Goal: Task Accomplishment & Management: Use online tool/utility

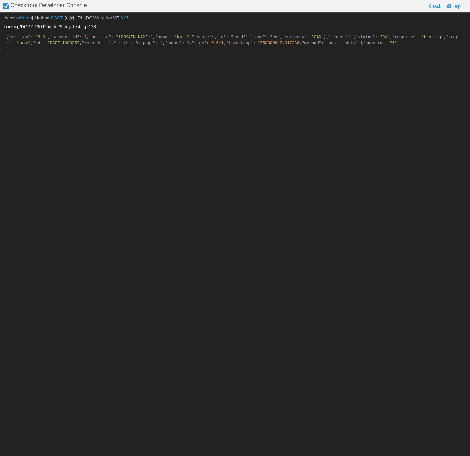
drag, startPoint x: 73, startPoint y: 26, endPoint x: 78, endPoint y: 38, distance: 13.0
click at [78, 38] on body "Checkfront Developer Console Back Help Access: Karan | Method: POST @[URL][DOMA…" at bounding box center [235, 228] width 470 height 456
paste input "body=test+note+from+api"
type input "booking/DGPZ-190925/note?body=body=test+note+from+api"
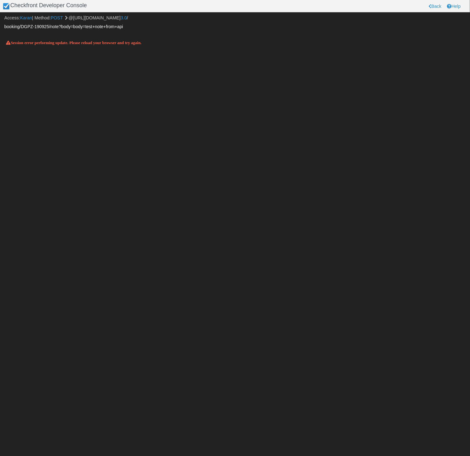
click at [81, 27] on input "booking/DGPZ-190925/note?body=body=test+note+from+api" at bounding box center [235, 26] width 462 height 11
click at [56, 17] on link "GET" at bounding box center [55, 17] width 9 height 5
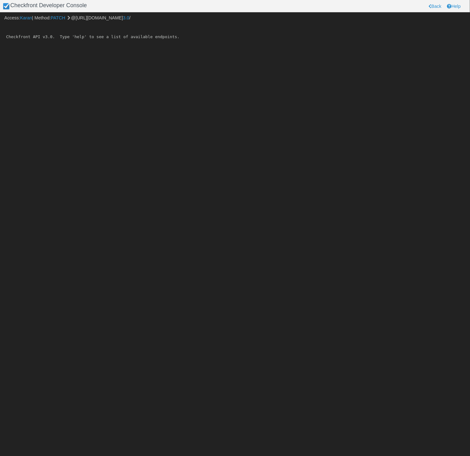
click at [53, 26] on input "text" at bounding box center [235, 26] width 462 height 11
drag, startPoint x: 61, startPoint y: 19, endPoint x: 59, endPoint y: 22, distance: 3.9
click at [61, 19] on link "PATCH" at bounding box center [58, 17] width 15 height 5
click at [56, 29] on input "text" at bounding box center [235, 26] width 462 height 11
click at [64, 18] on link "DELETE" at bounding box center [59, 17] width 17 height 5
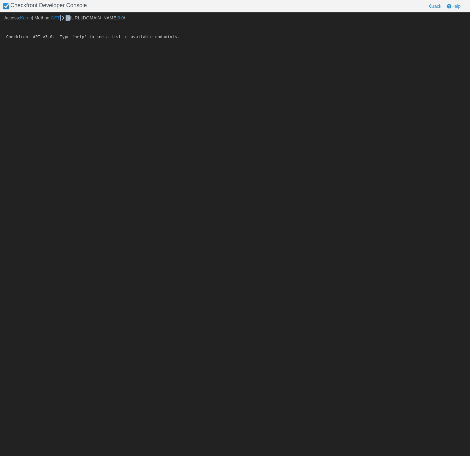
click at [64, 18] on span "Access: Karan | Method: GET @https://test-karan.checkfront.com/api/ 3.0 /" at bounding box center [64, 17] width 121 height 5
click at [59, 18] on link "GET" at bounding box center [55, 17] width 9 height 5
click at [58, 27] on input "text" at bounding box center [235, 26] width 462 height 11
paste input "booking/DGPZ-190925/note?body=body=test+note+from+api"
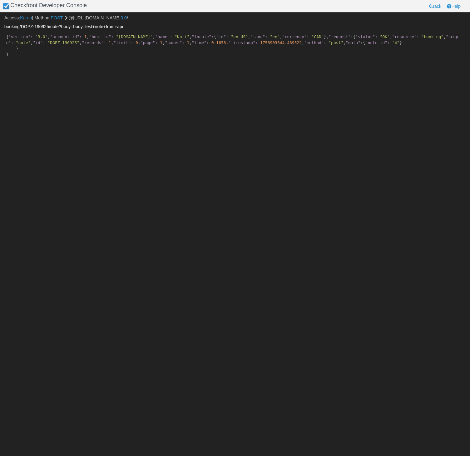
click at [86, 27] on input "booking/DGPZ-190925/note?body=body=test+note+from+api" at bounding box center [235, 26] width 462 height 11
type input "booking/DGPZ-190925/note?body=test+note+from+api"
click at [61, 29] on input "booking/DGPZ-190925/note?body=test+note+from+api" at bounding box center [235, 26] width 462 height 11
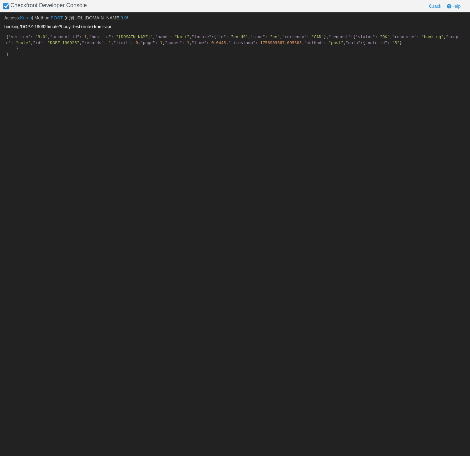
click at [61, 29] on input "booking/DGPZ-190925/note?body=test+note+from+api" at bounding box center [235, 26] width 462 height 11
click at [26, 28] on input "booking/DGPZ-190925/note?body=test+note+from+api" at bounding box center [235, 26] width 462 height 11
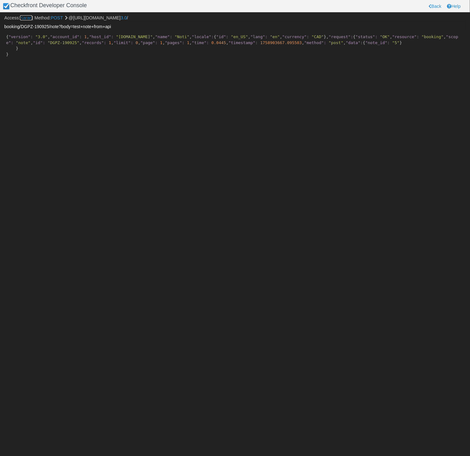
click at [27, 19] on link "Karan" at bounding box center [26, 17] width 12 height 5
click at [27, 19] on link "Customer" at bounding box center [29, 17] width 19 height 5
click at [58, 27] on input "booking/DGPZ-190925/note?body=test+note+from+api" at bounding box center [235, 26] width 462 height 11
drag, startPoint x: 60, startPoint y: 27, endPoint x: 60, endPoint y: 35, distance: 8.5
click at [60, 35] on body "Checkfront Developer Console Back Help Access: Karan | Method: POST @https://te…" at bounding box center [235, 228] width 470 height 456
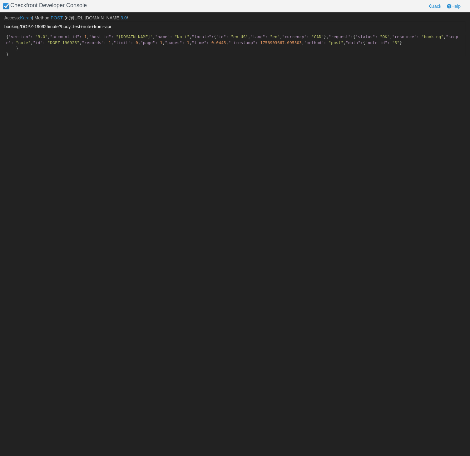
copy body "Access: Karan | Method: POST @https://test-karan.checkfront.com/api/ 3.0 / Quer…"
drag, startPoint x: 4, startPoint y: 19, endPoint x: 110, endPoint y: 216, distance: 223.8
click at [110, 216] on body "Checkfront Developer Console Back Help Access: Karan | Method: POST @https://te…" at bounding box center [235, 228] width 470 height 456
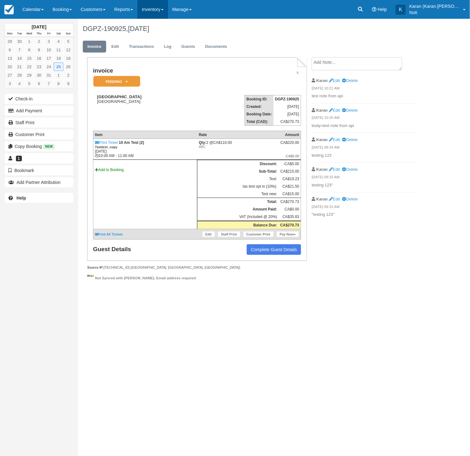
click at [168, 12] on link "Inventory" at bounding box center [152, 9] width 30 height 19
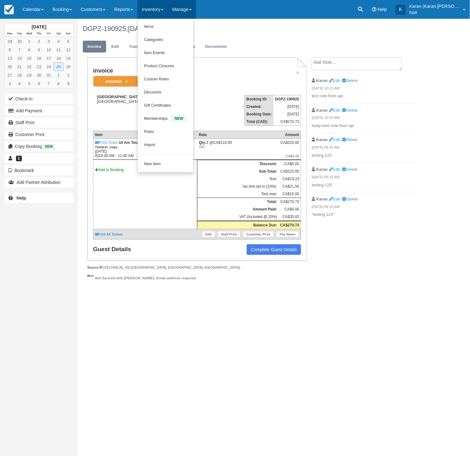
click at [190, 13] on link "Manage" at bounding box center [182, 9] width 28 height 19
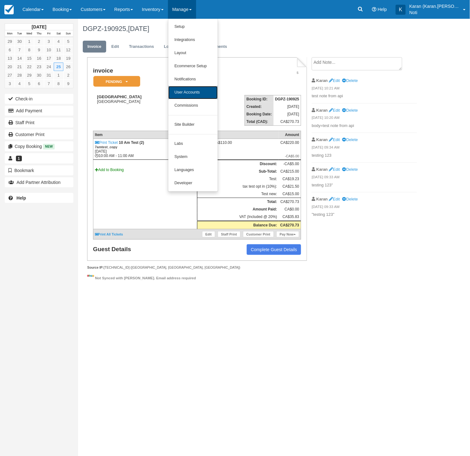
click at [206, 89] on link "User Accounts" at bounding box center [192, 92] width 49 height 13
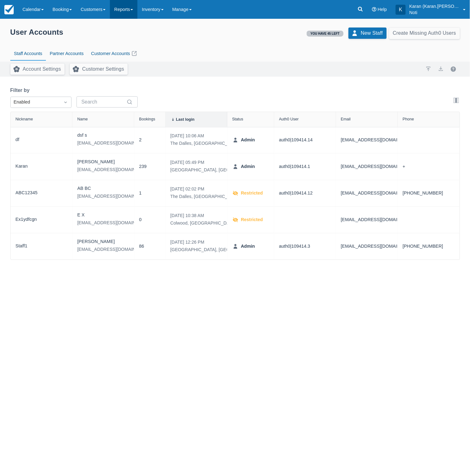
click at [127, 18] on link "Reports" at bounding box center [123, 9] width 27 height 19
click at [137, 94] on link "Account Activity" at bounding box center [134, 92] width 49 height 13
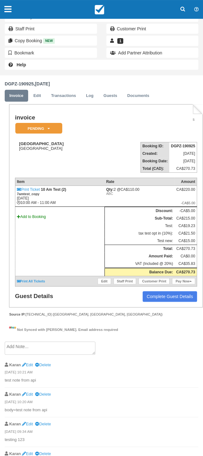
scroll to position [146, 0]
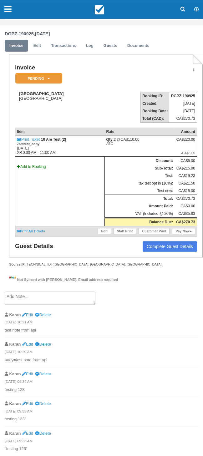
click at [73, 295] on textarea at bounding box center [50, 297] width 91 height 13
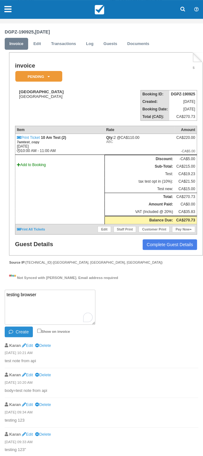
type textarea "testing browser"
click at [17, 334] on button "Create" at bounding box center [19, 331] width 28 height 11
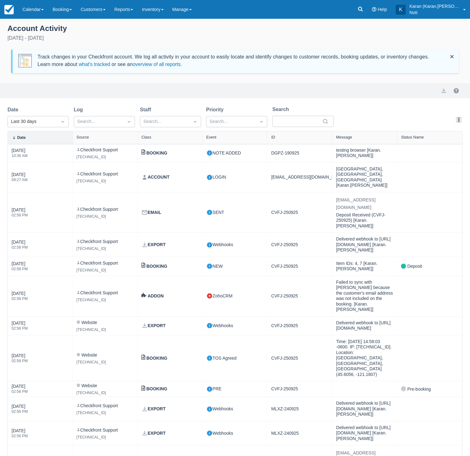
select select "20"
click at [41, 125] on div "Last 30 days" at bounding box center [32, 122] width 49 height 10
click at [44, 220] on div "All" at bounding box center [37, 221] width 61 height 12
select select "20"
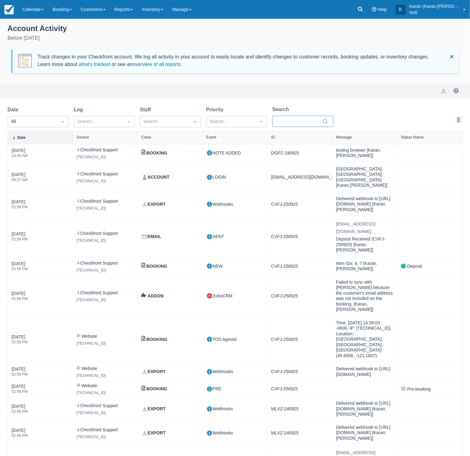
click at [297, 121] on input "Search" at bounding box center [299, 121] width 44 height 11
paste input "68ffb6e9c244189ace000ac317cff73b908d9ef5"
click at [217, 98] on div "Export" at bounding box center [235, 90] width 470 height 15
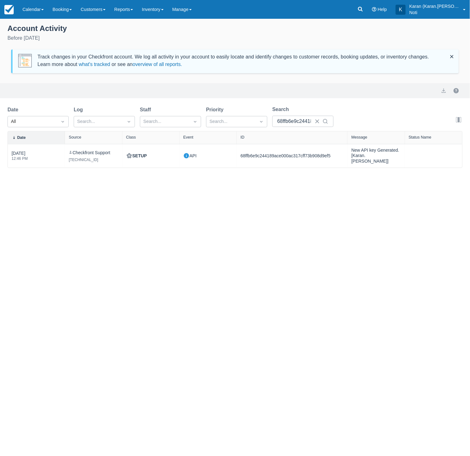
drag, startPoint x: 332, startPoint y: 135, endPoint x: 378, endPoint y: 136, distance: 45.9
click at [378, 136] on div "Date Source Class Event ID Message Status Name" at bounding box center [235, 137] width 455 height 12
click at [288, 117] on input "68ffb6e9c244189ace000ac317cff73b908d9ef5" at bounding box center [294, 121] width 34 height 11
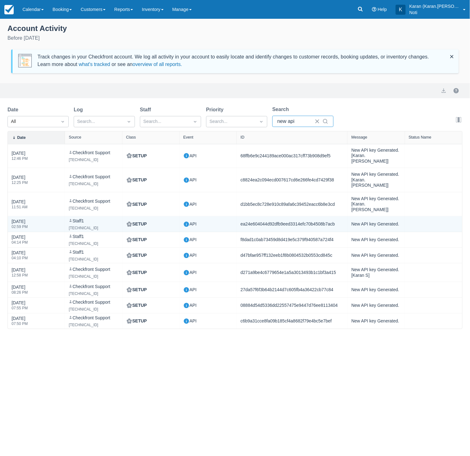
type input "new api"
click at [267, 220] on div "ea24e604044d92dfb9eed3314efc70b4508b7acb" at bounding box center [292, 224] width 103 height 8
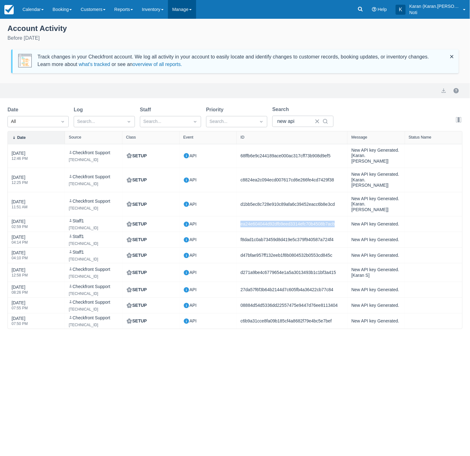
click at [180, 8] on link "Manage" at bounding box center [182, 9] width 28 height 19
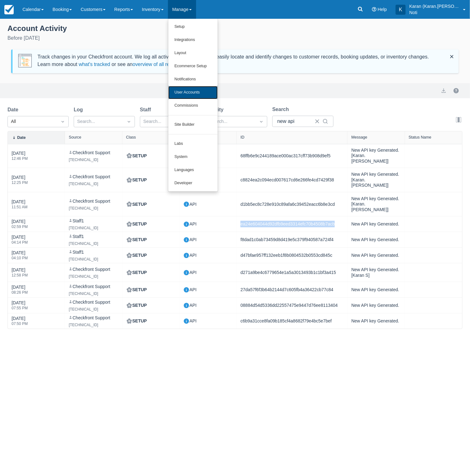
click at [194, 94] on link "User Accounts" at bounding box center [192, 92] width 49 height 13
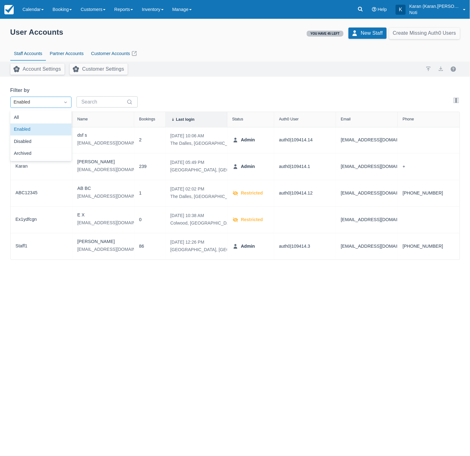
click at [38, 98] on div "Enabled" at bounding box center [35, 102] width 49 height 10
click at [36, 114] on div "All" at bounding box center [40, 118] width 61 height 12
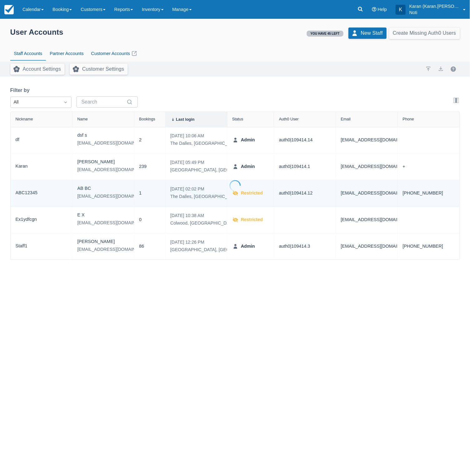
select select "10"
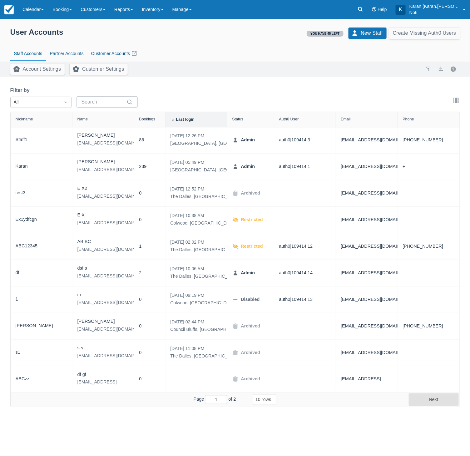
click at [263, 399] on select "5 rows 10 rows 20 rows 25 rows 50 rows 100 rows" at bounding box center [264, 399] width 23 height 11
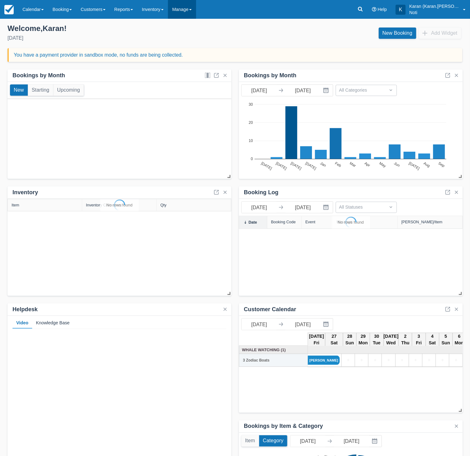
click at [182, 7] on link "Manage" at bounding box center [182, 9] width 28 height 19
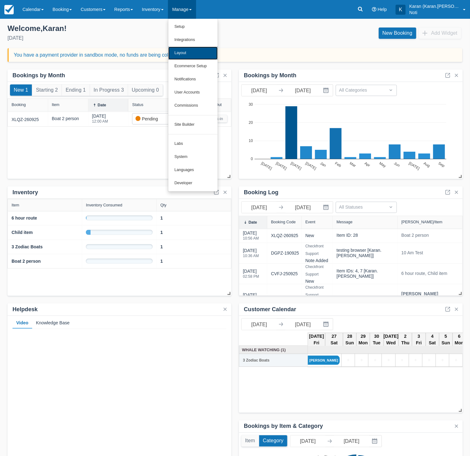
click at [199, 54] on link "Layout" at bounding box center [192, 53] width 49 height 13
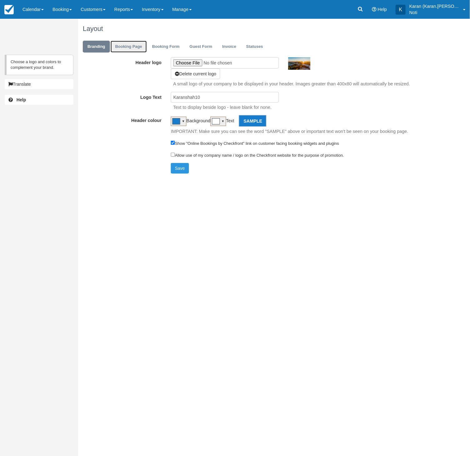
click at [124, 43] on link "Booking Page" at bounding box center [129, 47] width 36 height 12
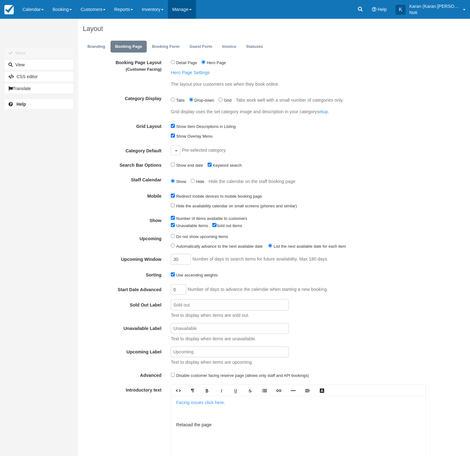
click at [179, 7] on link "Manage" at bounding box center [182, 9] width 28 height 19
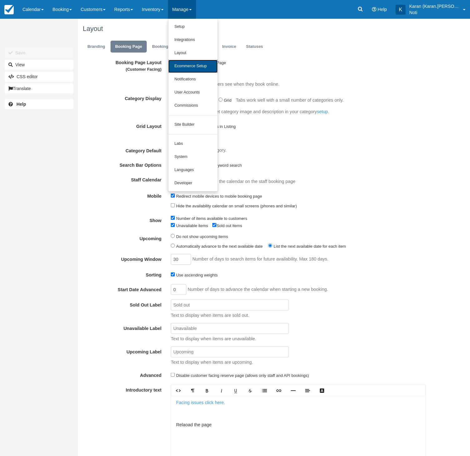
click at [191, 65] on link "Ecommerce Setup" at bounding box center [192, 66] width 49 height 13
